Goal: Check status: Check status

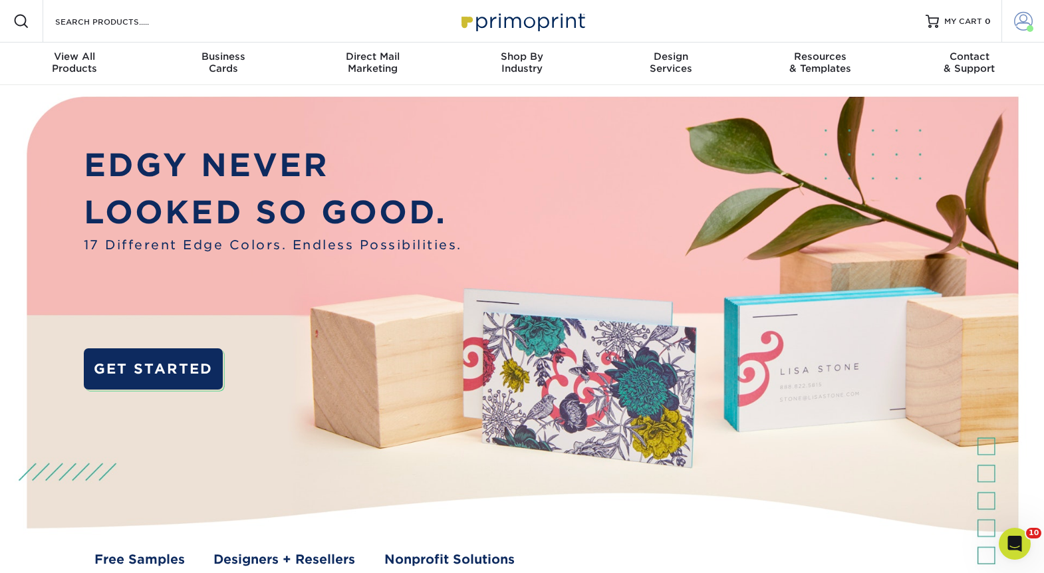
click at [1014, 25] on span at bounding box center [1023, 21] width 19 height 19
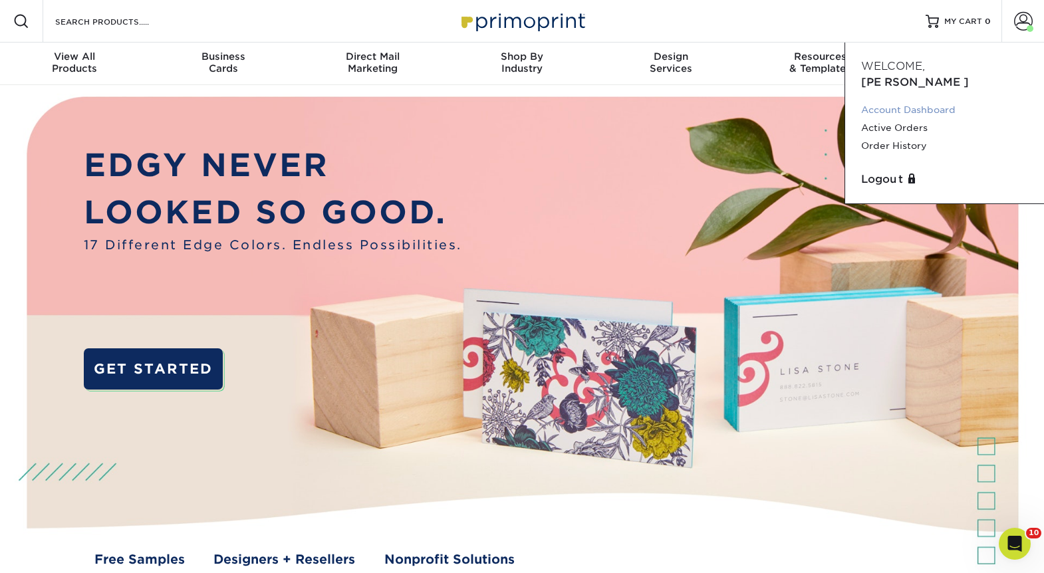
click at [921, 101] on link "Account Dashboard" at bounding box center [944, 110] width 167 height 18
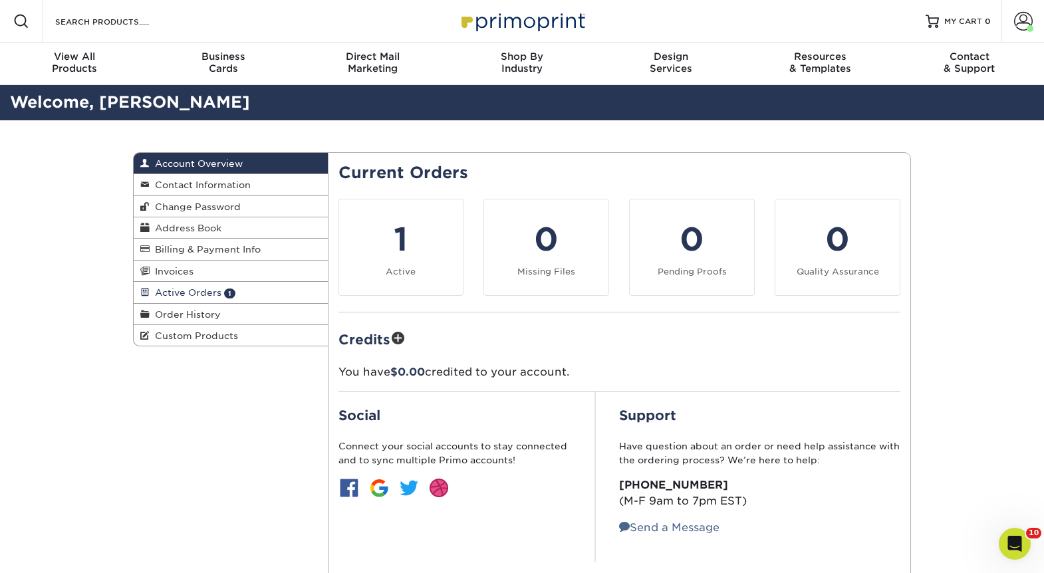
click at [205, 299] on link "Active Orders 1" at bounding box center [231, 292] width 194 height 21
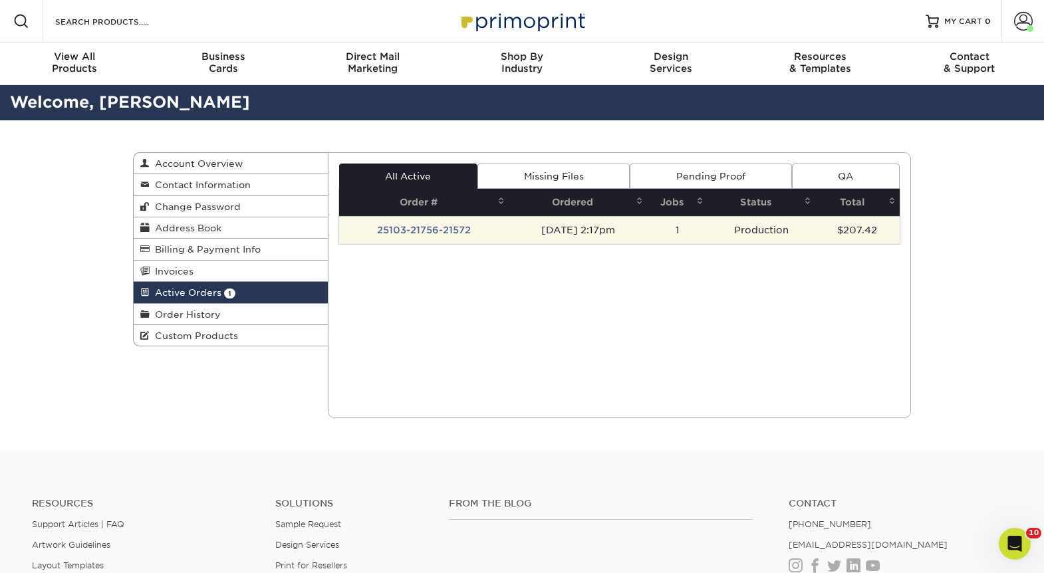
click at [747, 244] on td "Production" at bounding box center [761, 230] width 108 height 28
